Goal: Task Accomplishment & Management: Complete application form

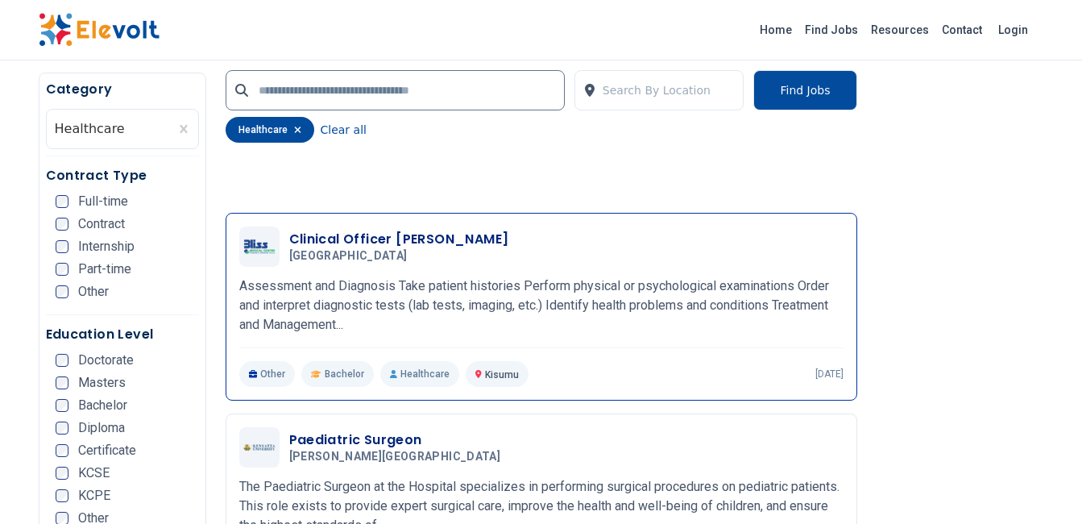
scroll to position [1531, 0]
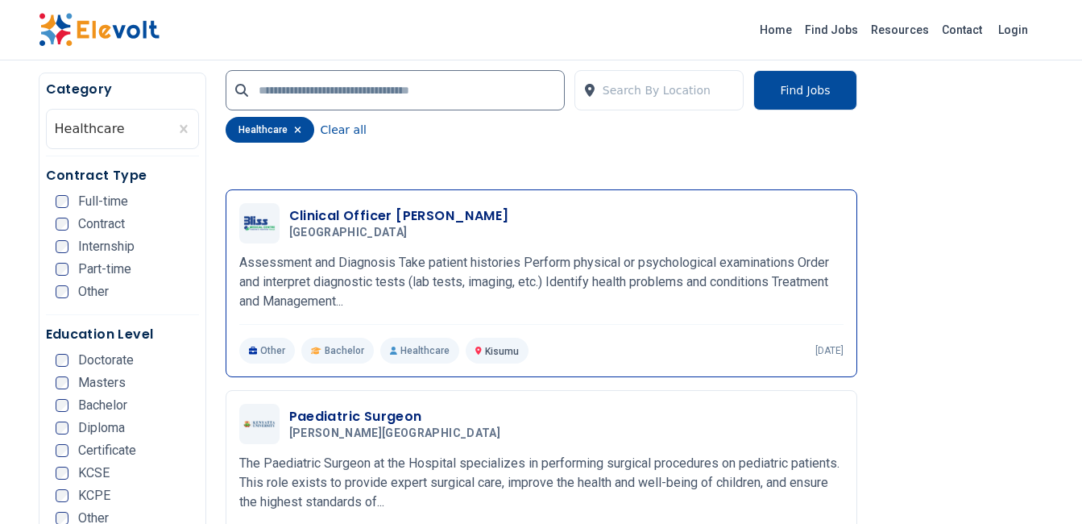
click at [360, 226] on span "[GEOGRAPHIC_DATA]" at bounding box center [348, 233] width 118 height 15
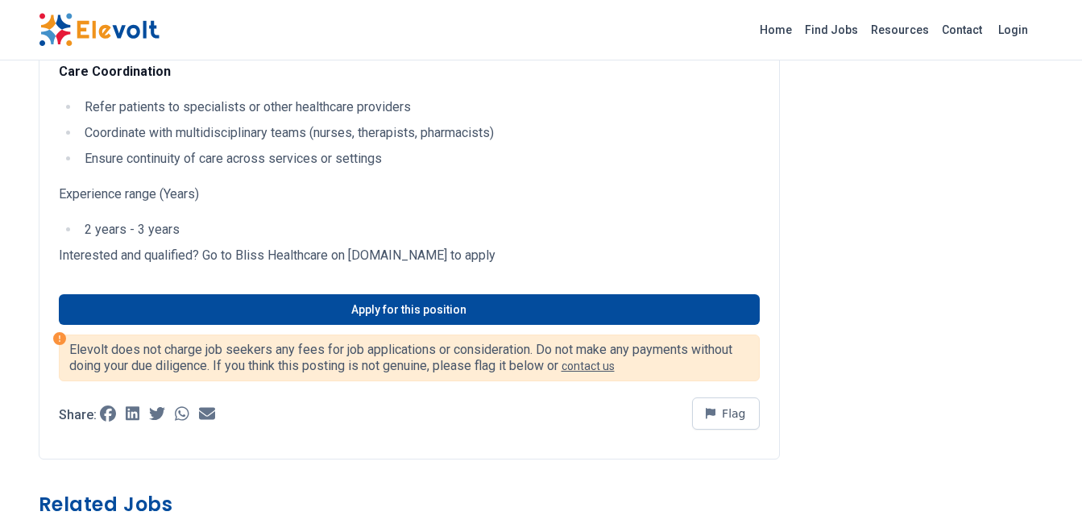
scroll to position [564, 0]
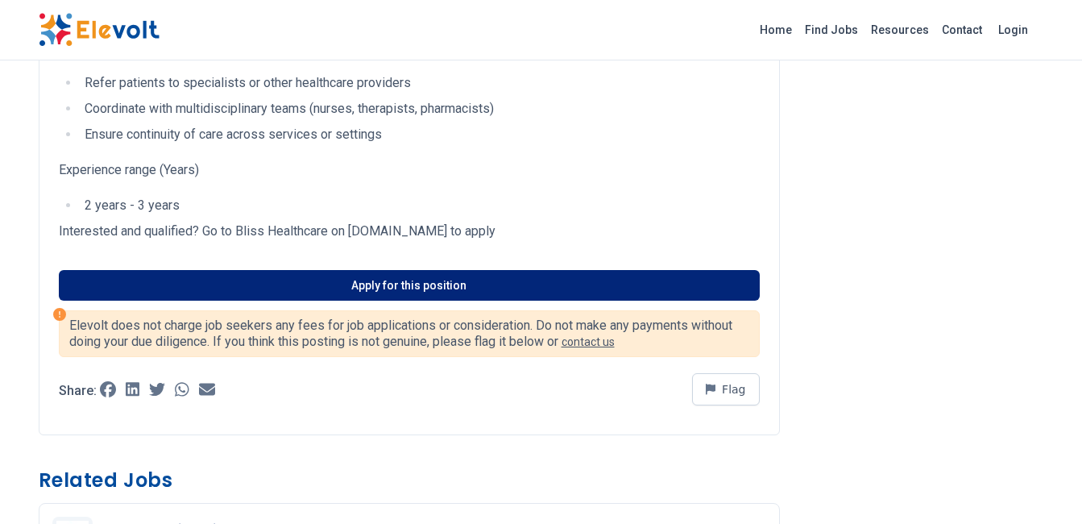
click at [394, 284] on link "Apply for this position" at bounding box center [409, 285] width 701 height 31
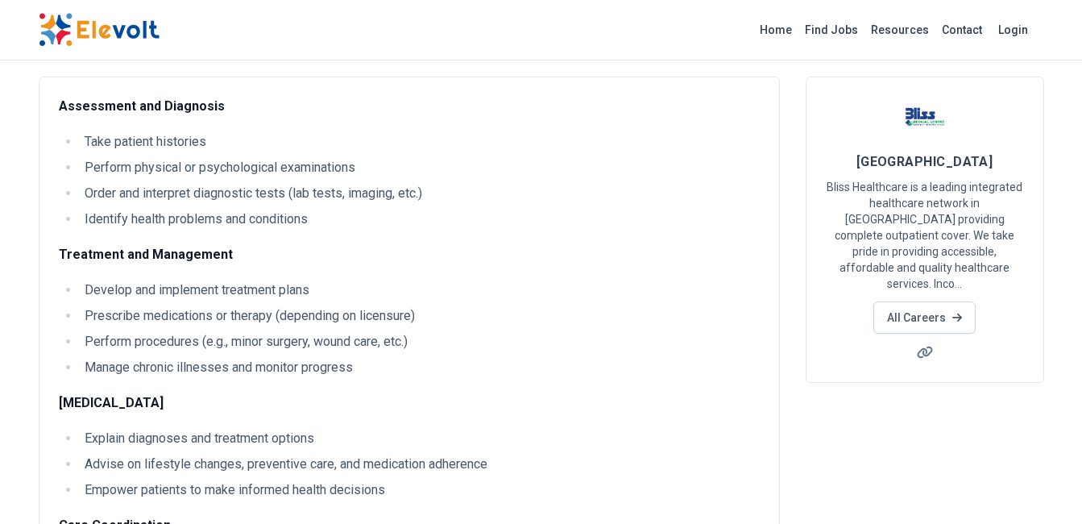
scroll to position [0, 0]
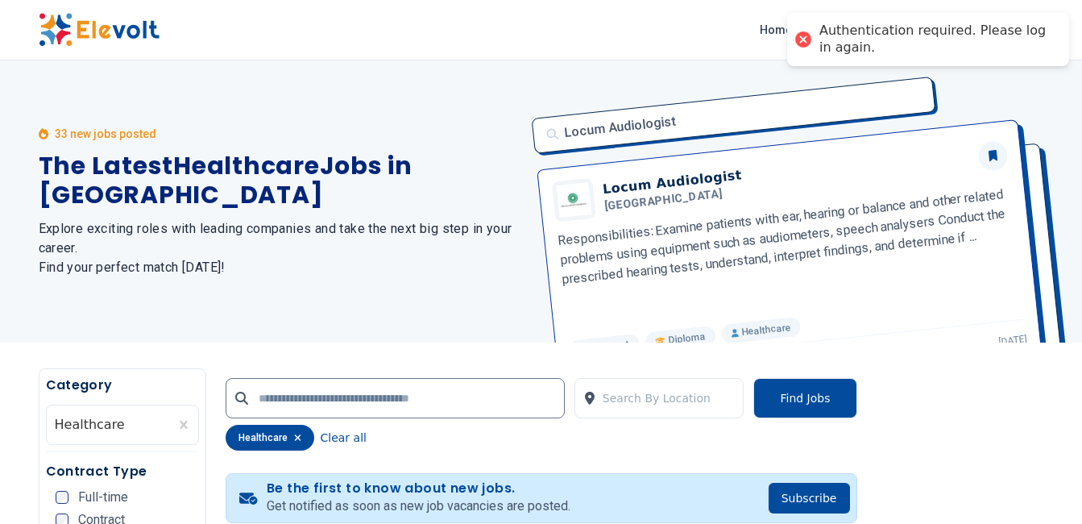
click at [803, 42] on div at bounding box center [803, 39] width 23 height 23
click at [803, 38] on div at bounding box center [803, 39] width 23 height 23
click at [803, 39] on div at bounding box center [803, 39] width 23 height 23
